Goal: Task Accomplishment & Management: Use online tool/utility

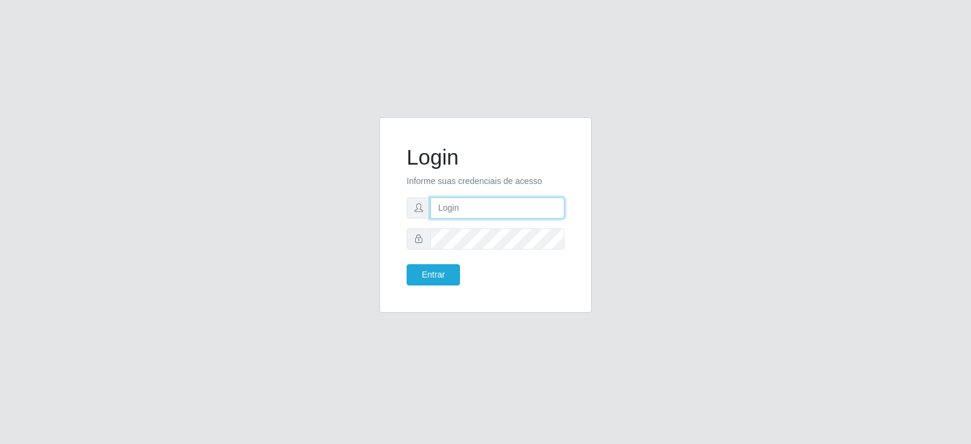
type input "[EMAIL_ADDRESS][DOMAIN_NAME]"
drag, startPoint x: 437, startPoint y: 205, endPoint x: 594, endPoint y: 205, distance: 156.6
click at [594, 205] on div "Login Informe suas credenciais de acesso [EMAIL_ADDRESS][DOMAIN_NAME] Entrar" at bounding box center [485, 222] width 231 height 210
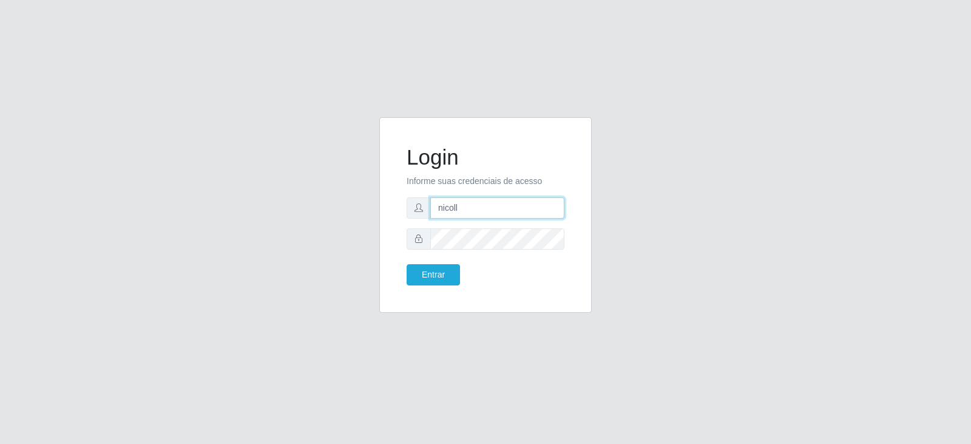
type input "[EMAIL_ADDRESS][DOMAIN_NAME]"
click at [395, 242] on div "Login Informe suas credenciais de acesso [EMAIL_ADDRESS][DOMAIN_NAME] Entrar" at bounding box center [486, 214] width 182 height 165
click at [450, 271] on button "Entrar" at bounding box center [433, 274] width 53 height 21
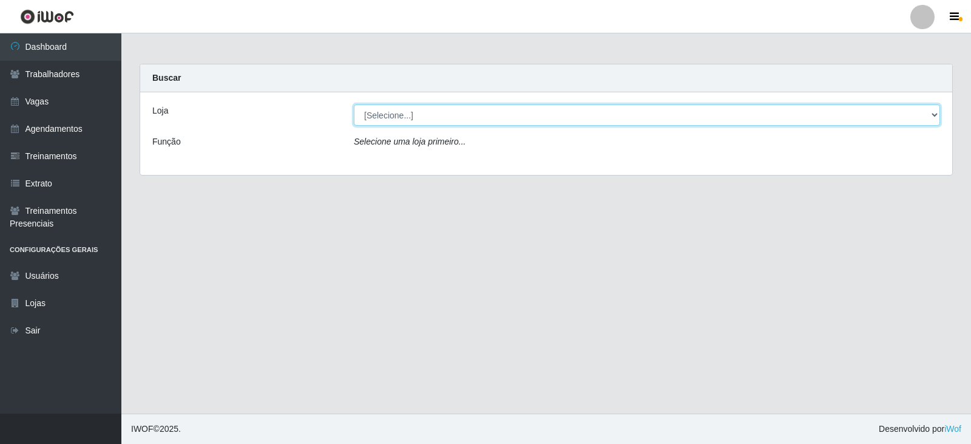
click at [565, 119] on select "[Selecione...] SuperFácil Atacado - Vale do Sol" at bounding box center [647, 114] width 586 height 21
select select "502"
click at [354, 104] on select "[Selecione...] SuperFácil Atacado - Vale do Sol" at bounding box center [647, 114] width 586 height 21
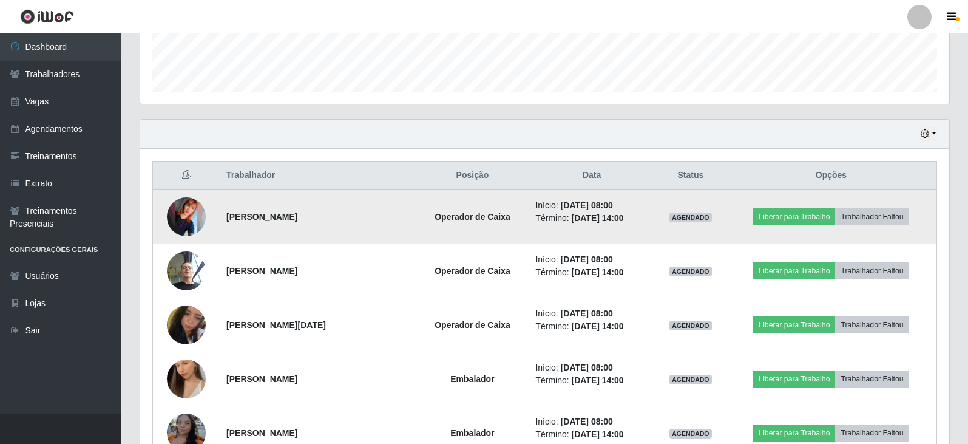
scroll to position [364, 0]
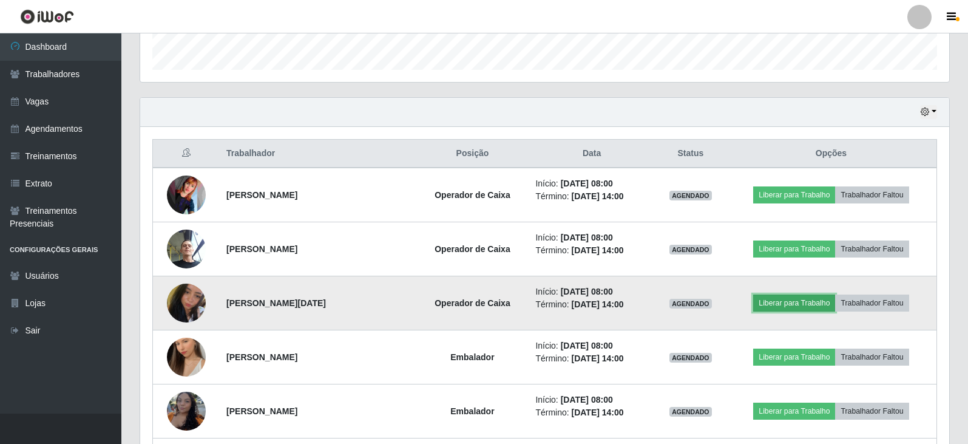
click at [788, 301] on button "Liberar para Trabalho" at bounding box center [794, 302] width 82 height 17
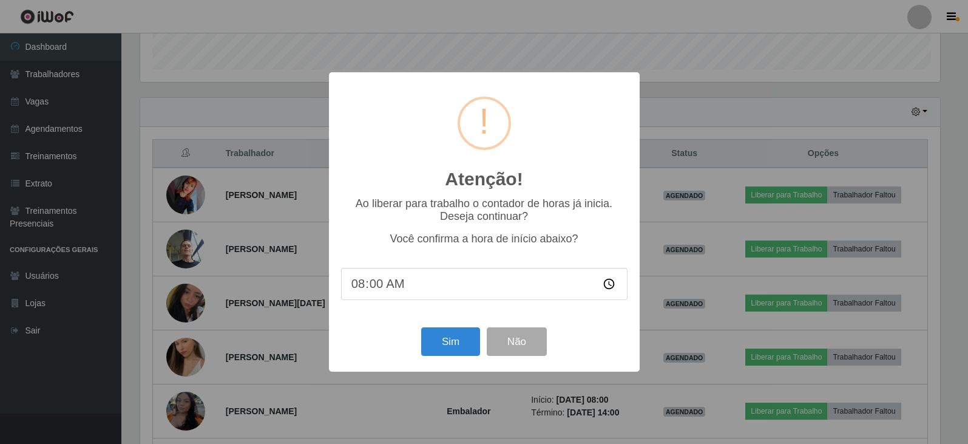
scroll to position [252, 803]
click at [456, 350] on button "Sim" at bounding box center [451, 341] width 59 height 29
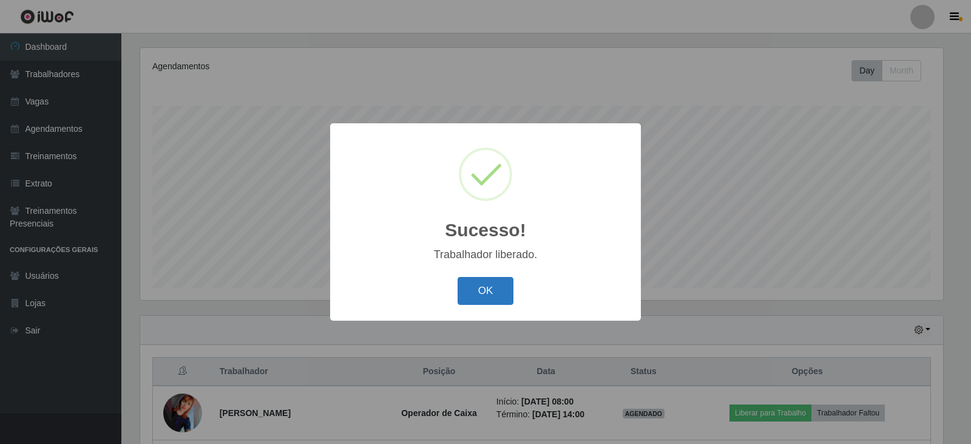
click at [495, 292] on button "OK" at bounding box center [486, 291] width 56 height 29
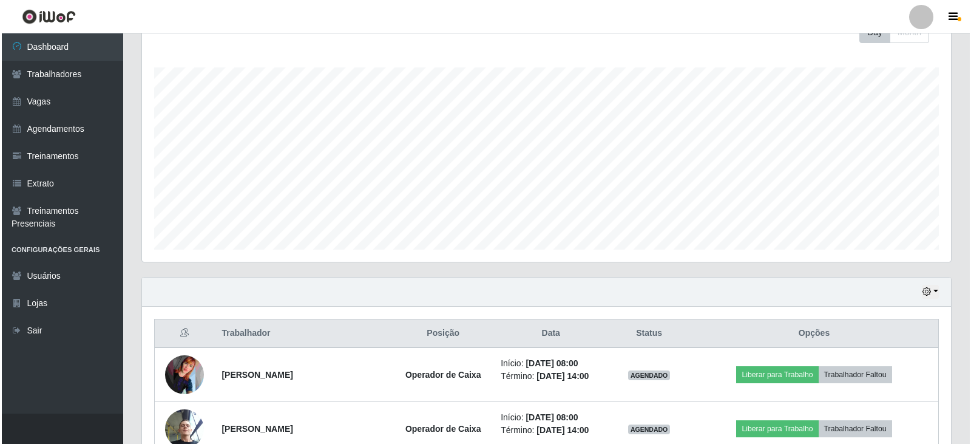
scroll to position [268, 0]
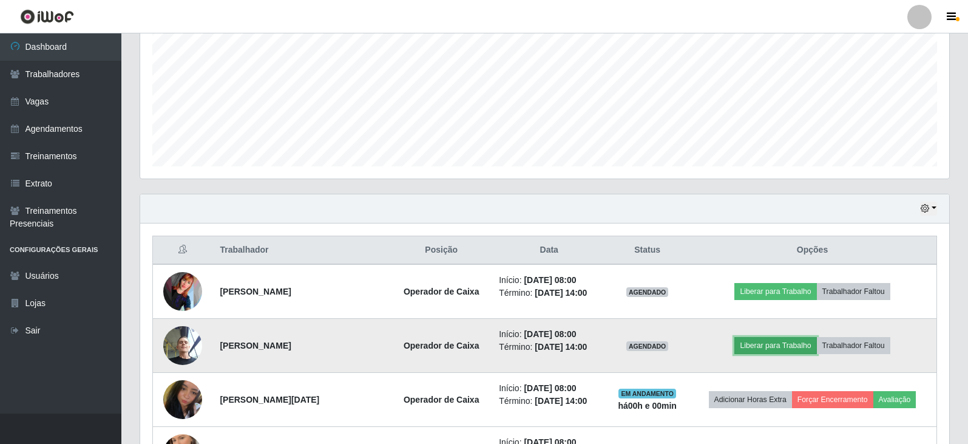
click at [774, 345] on button "Liberar para Trabalho" at bounding box center [775, 345] width 82 height 17
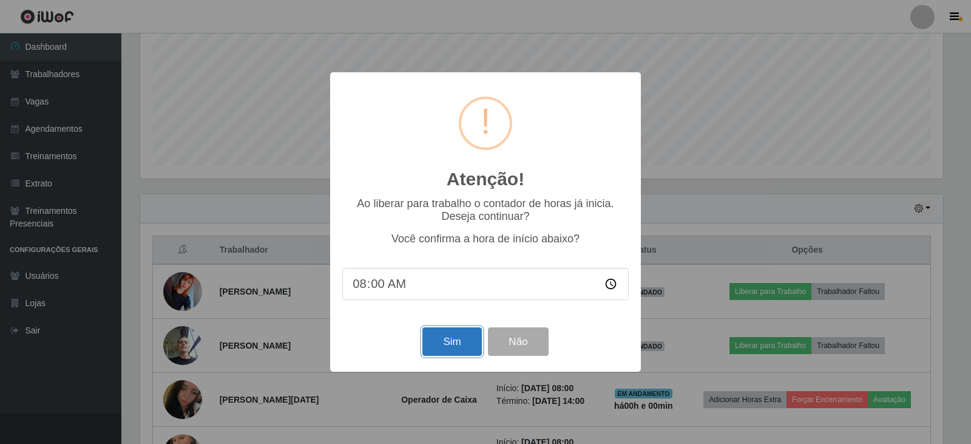
click at [442, 343] on button "Sim" at bounding box center [451, 341] width 59 height 29
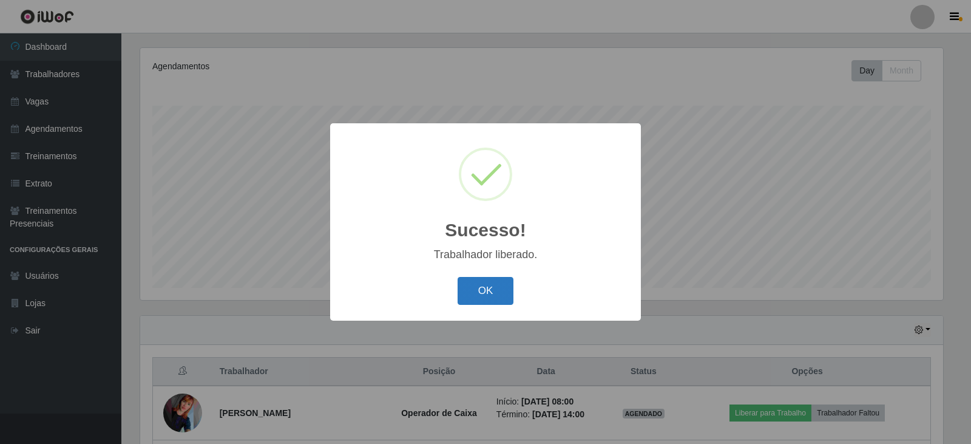
click at [479, 291] on button "OK" at bounding box center [486, 291] width 56 height 29
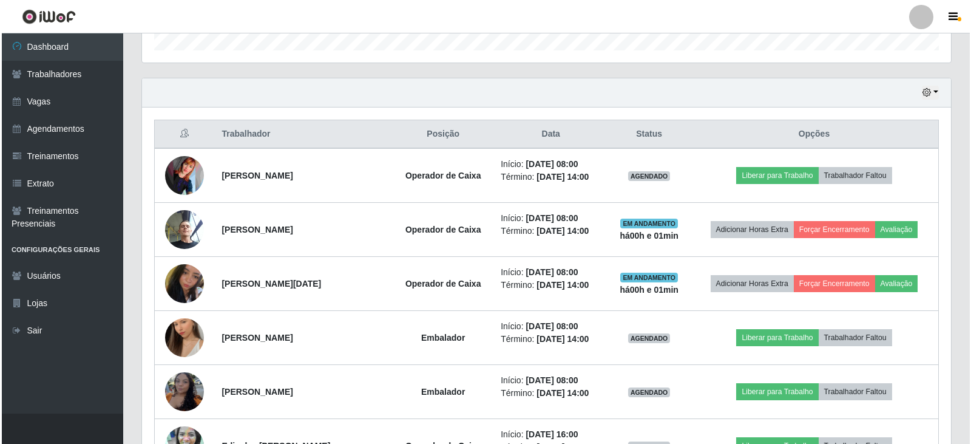
scroll to position [389, 0]
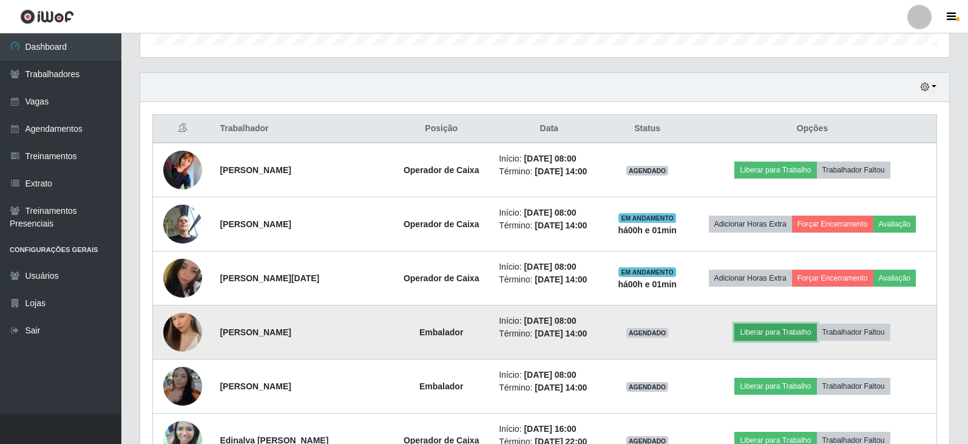
click at [777, 327] on button "Liberar para Trabalho" at bounding box center [775, 332] width 82 height 17
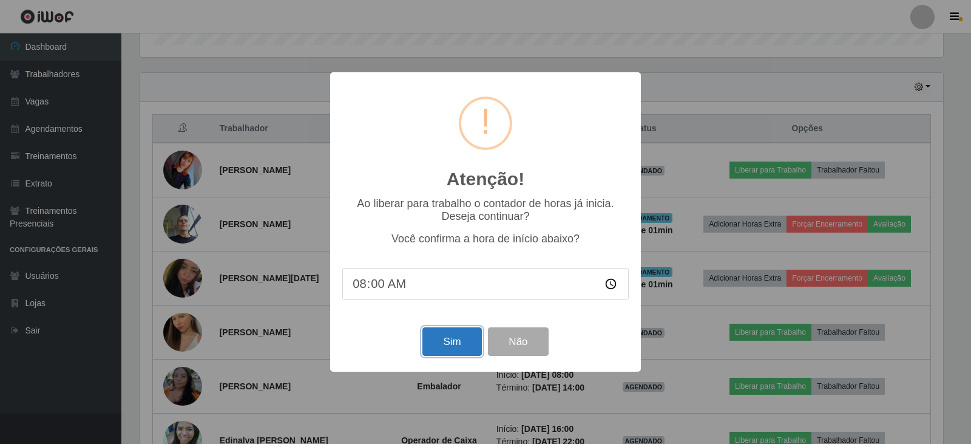
click at [458, 342] on button "Sim" at bounding box center [451, 341] width 59 height 29
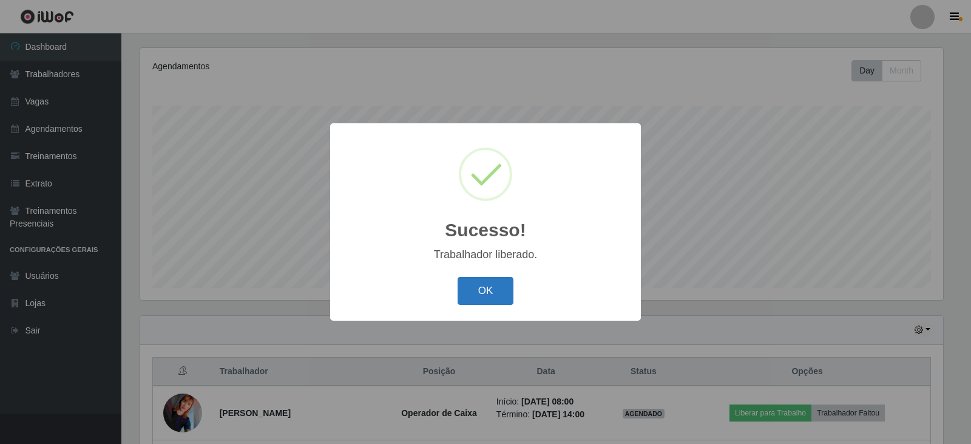
click at [491, 294] on button "OK" at bounding box center [486, 291] width 56 height 29
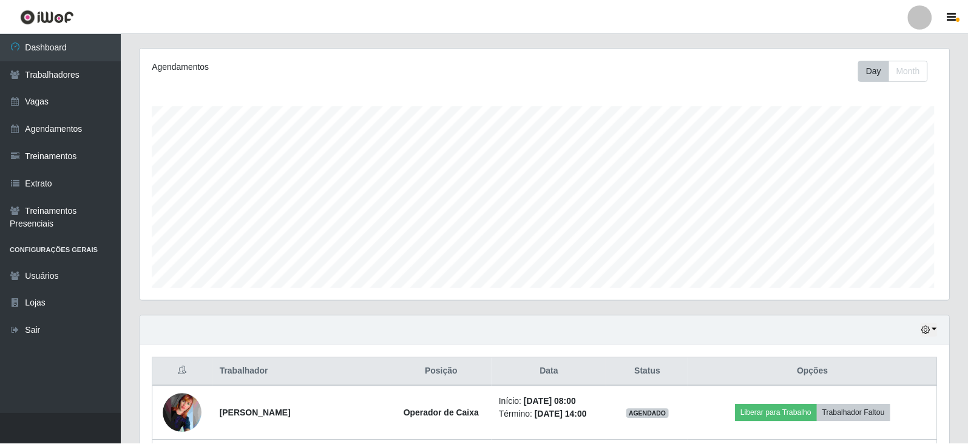
scroll to position [0, 0]
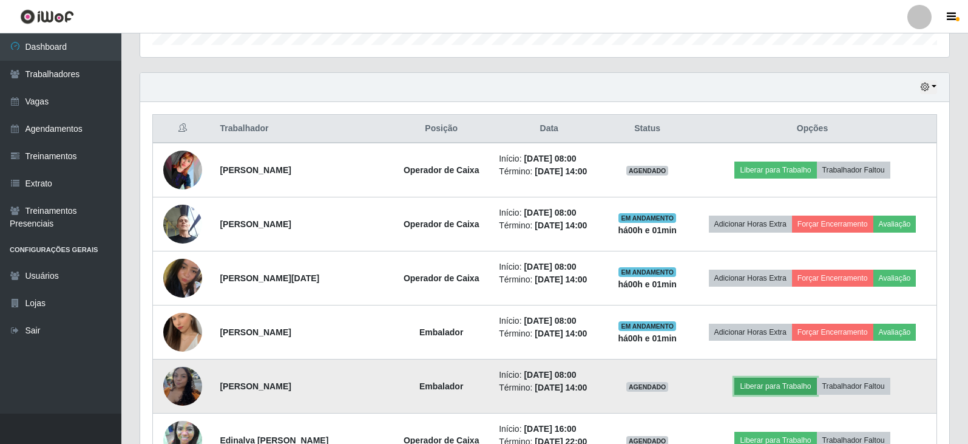
click at [800, 388] on button "Liberar para Trabalho" at bounding box center [775, 386] width 82 height 17
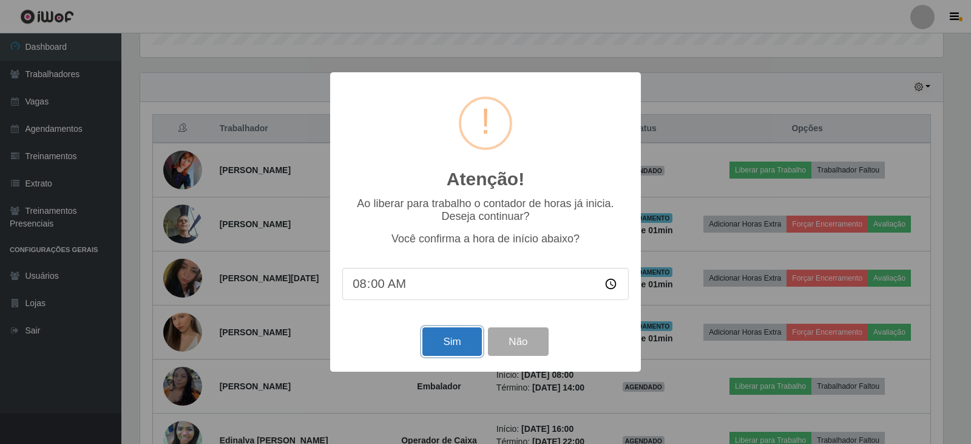
click at [453, 347] on button "Sim" at bounding box center [451, 341] width 59 height 29
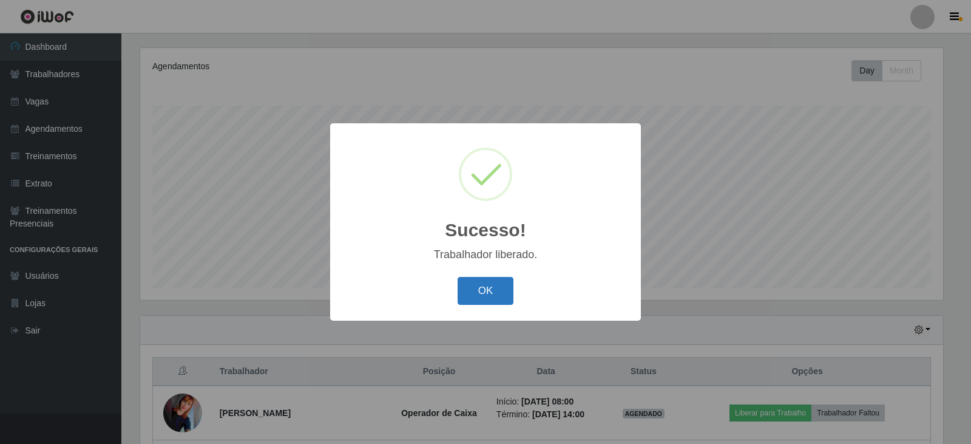
click at [502, 300] on button "OK" at bounding box center [486, 291] width 56 height 29
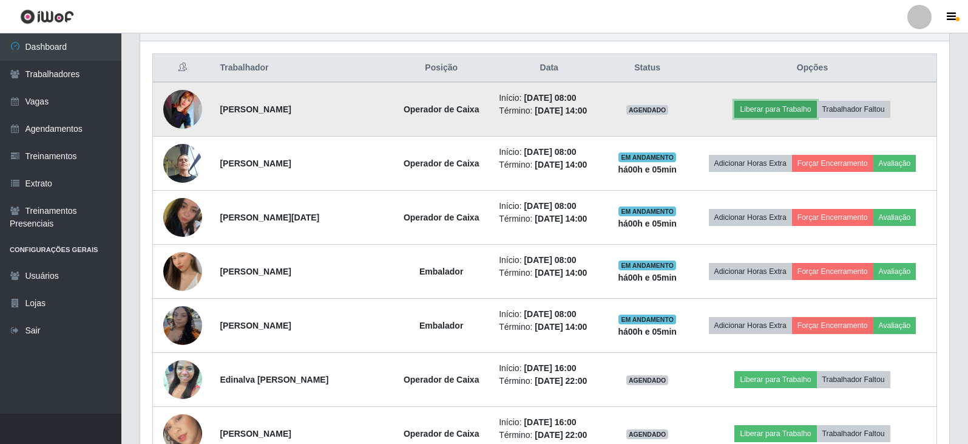
click at [773, 104] on button "Liberar para Trabalho" at bounding box center [775, 109] width 82 height 17
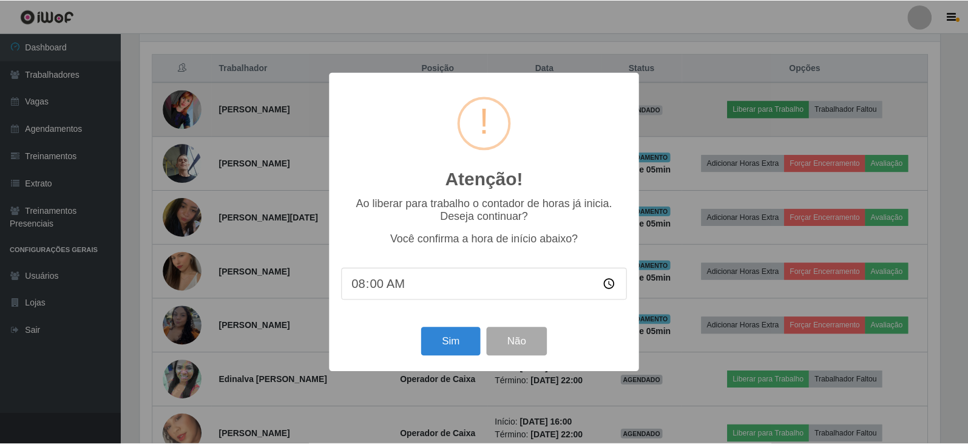
scroll to position [252, 803]
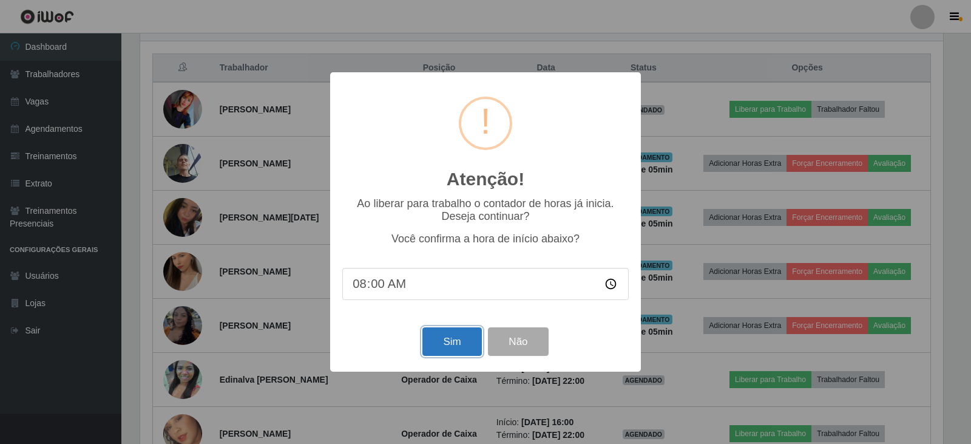
click at [459, 344] on button "Sim" at bounding box center [451, 341] width 59 height 29
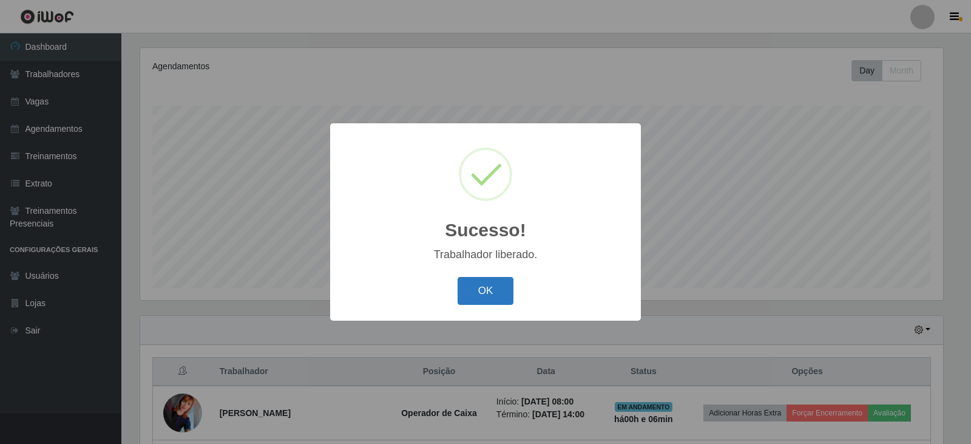
click at [491, 296] on button "OK" at bounding box center [486, 291] width 56 height 29
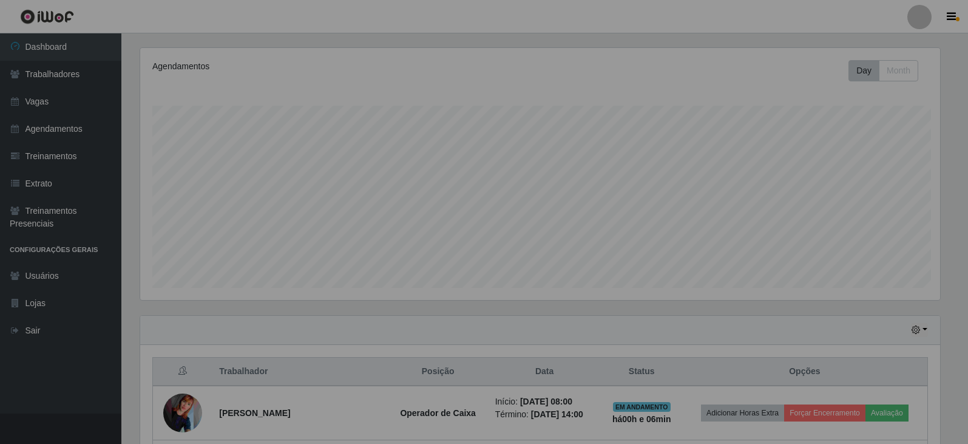
scroll to position [252, 809]
